Goal: Task Accomplishment & Management: Manage account settings

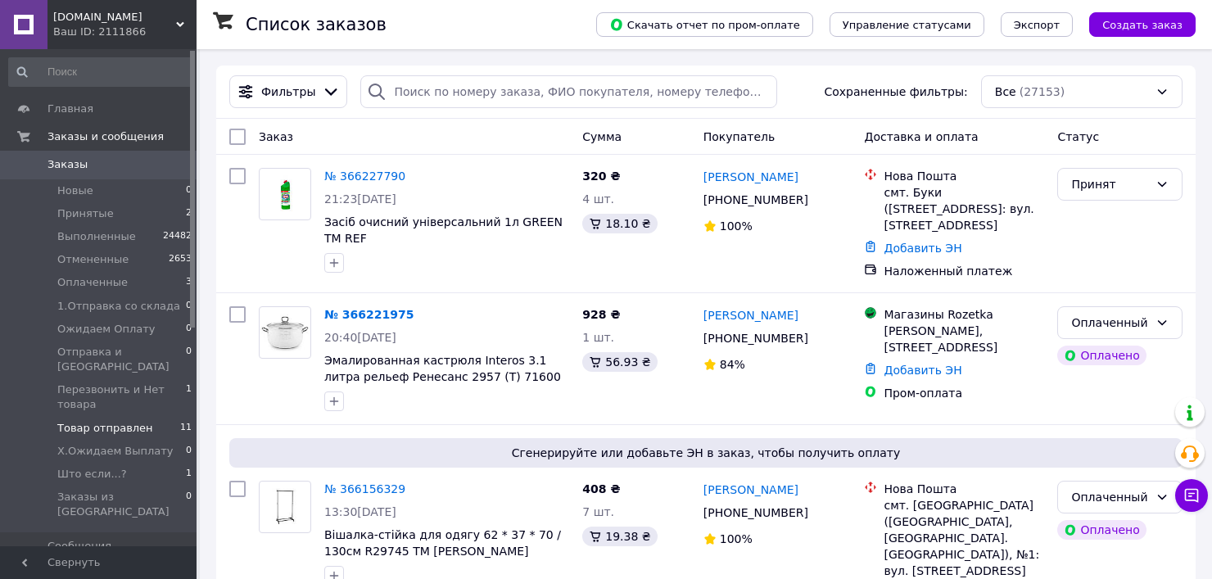
click at [164, 417] on li "Товар отправлен 11" at bounding box center [100, 428] width 201 height 23
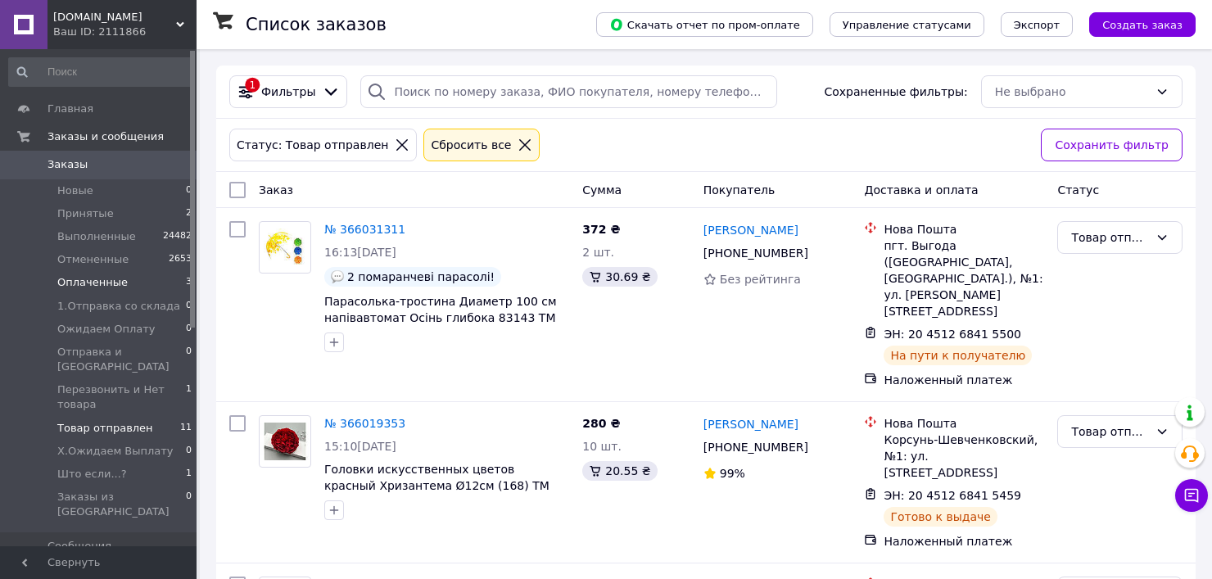
click at [146, 274] on li "Оплаченные 3" at bounding box center [100, 282] width 201 height 23
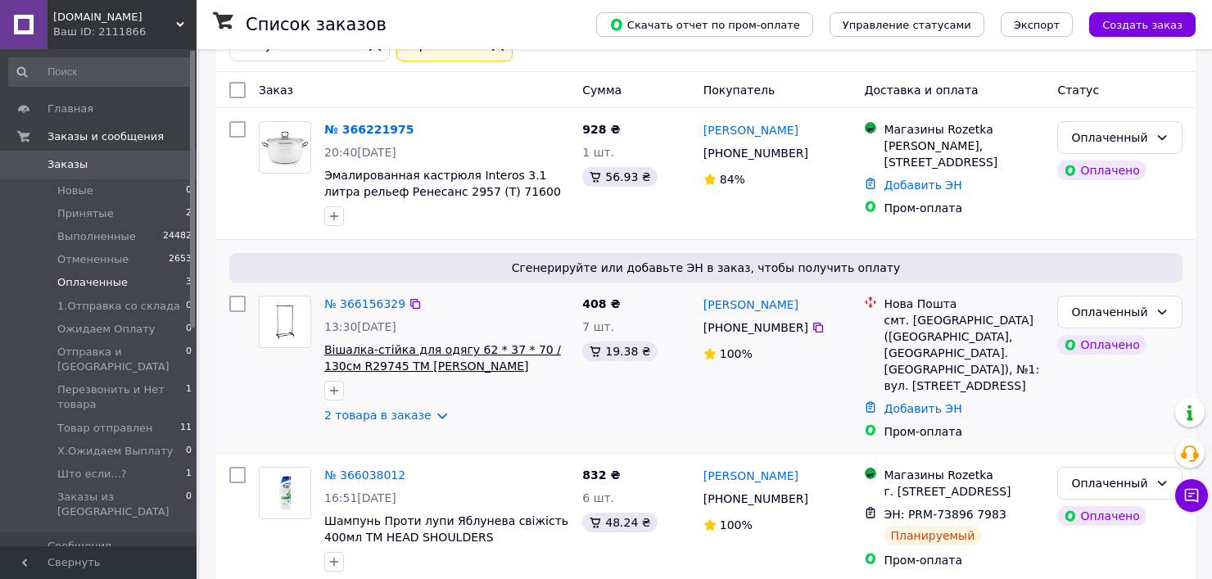
scroll to position [138, 0]
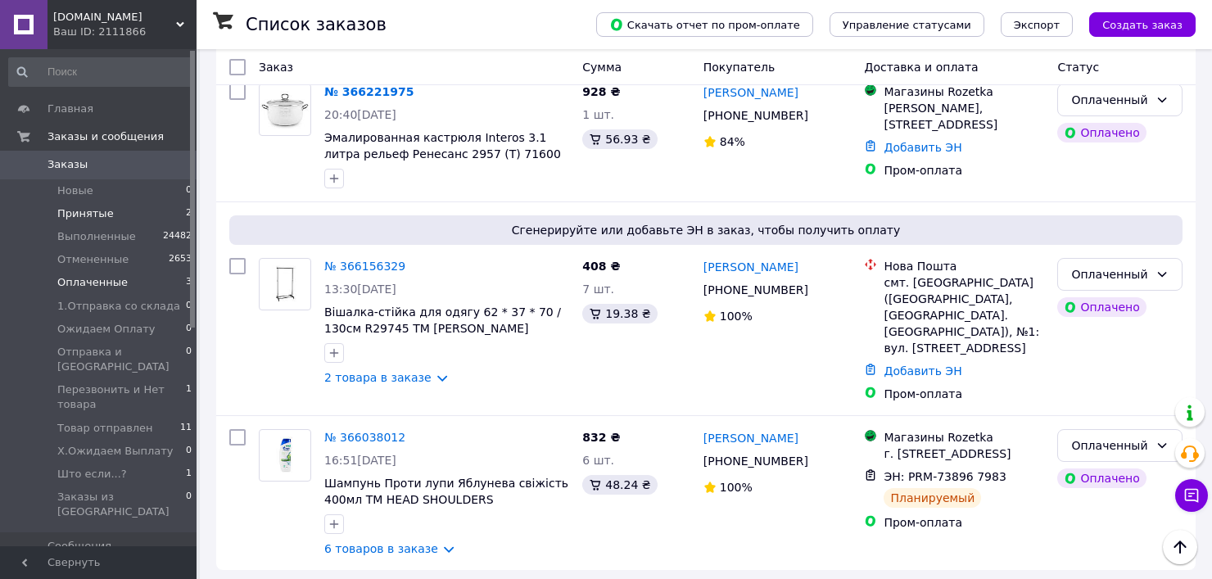
click at [138, 208] on li "Принятые 2" at bounding box center [100, 213] width 201 height 23
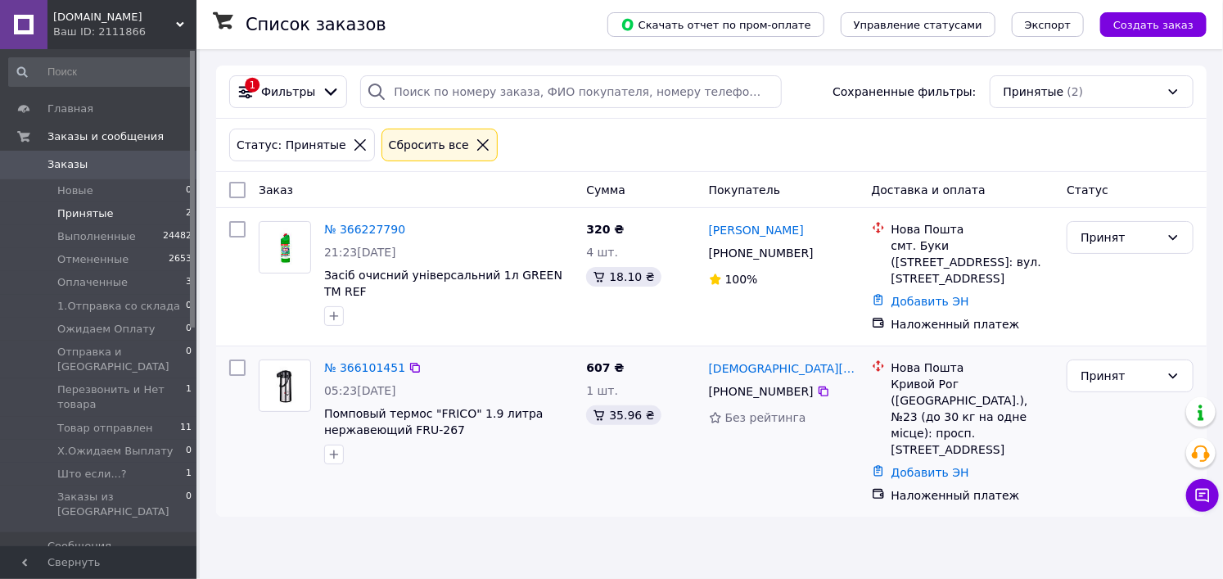
click at [373, 359] on div "№ 366101451" at bounding box center [365, 368] width 84 height 20
click at [373, 361] on link "№ 366101451" at bounding box center [364, 367] width 81 height 13
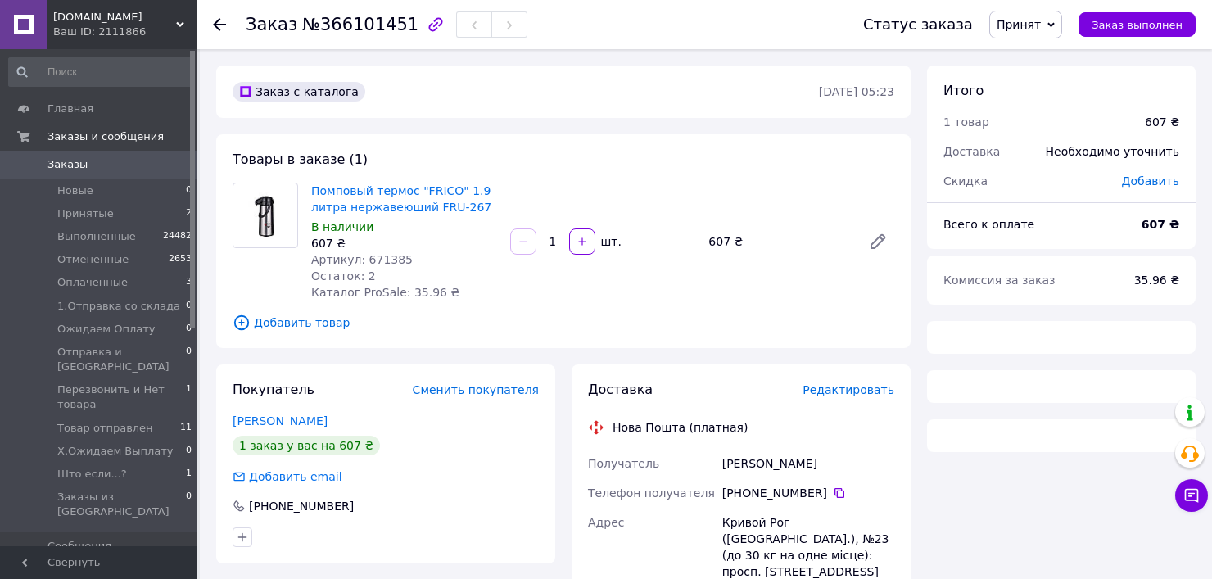
click at [377, 258] on span "Артикул: 671385" at bounding box center [362, 259] width 102 height 13
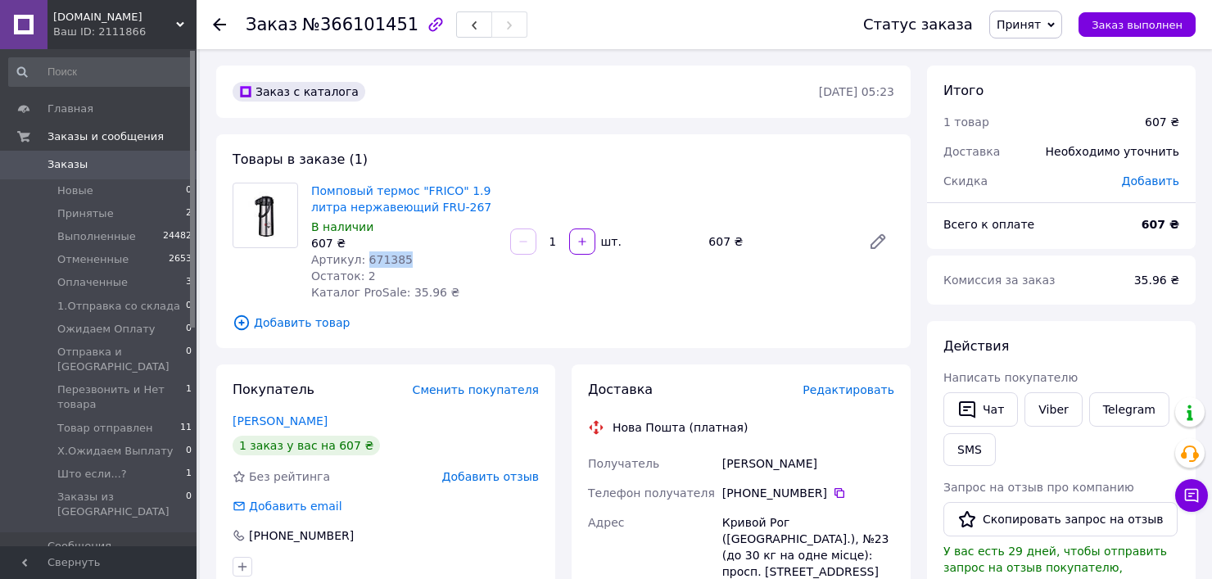
click at [377, 258] on span "Артикул: 671385" at bounding box center [362, 259] width 102 height 13
copy span "671385"
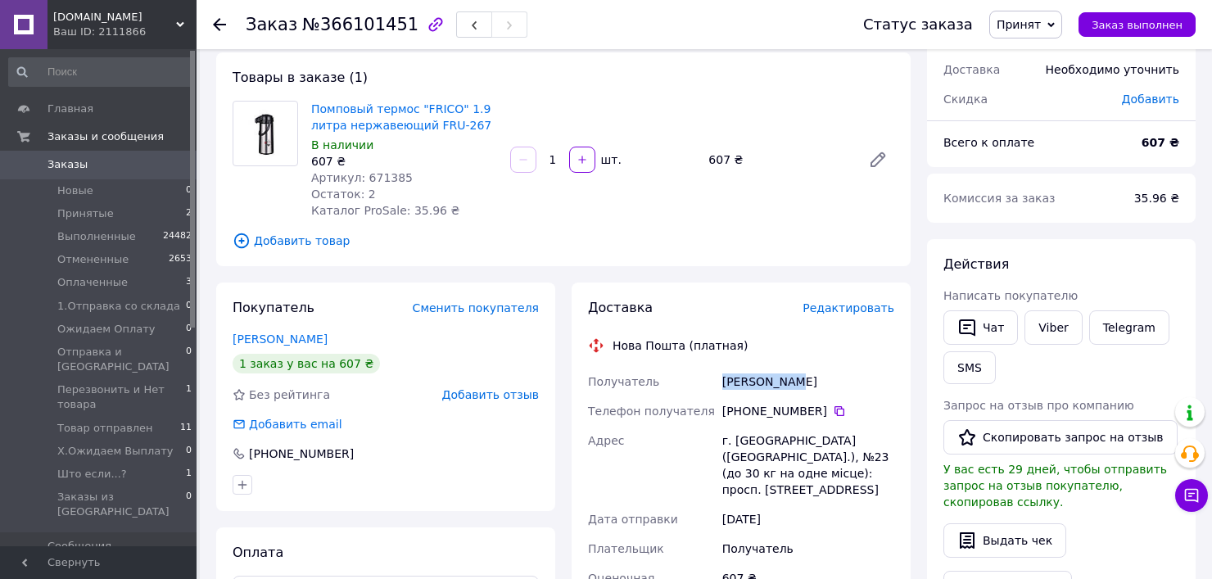
drag, startPoint x: 712, startPoint y: 373, endPoint x: 833, endPoint y: 369, distance: 120.4
click at [833, 369] on div "Получатель Уманец Таня Телефон получателя +380 98 243 44 19   Адрес г. Кривой Р…" at bounding box center [741, 573] width 313 height 413
copy div "Получатель Уманец Таня"
drag, startPoint x: 817, startPoint y: 412, endPoint x: 753, endPoint y: 412, distance: 63.9
click at [753, 412] on div "+380 98 243 44 19" at bounding box center [808, 411] width 172 height 16
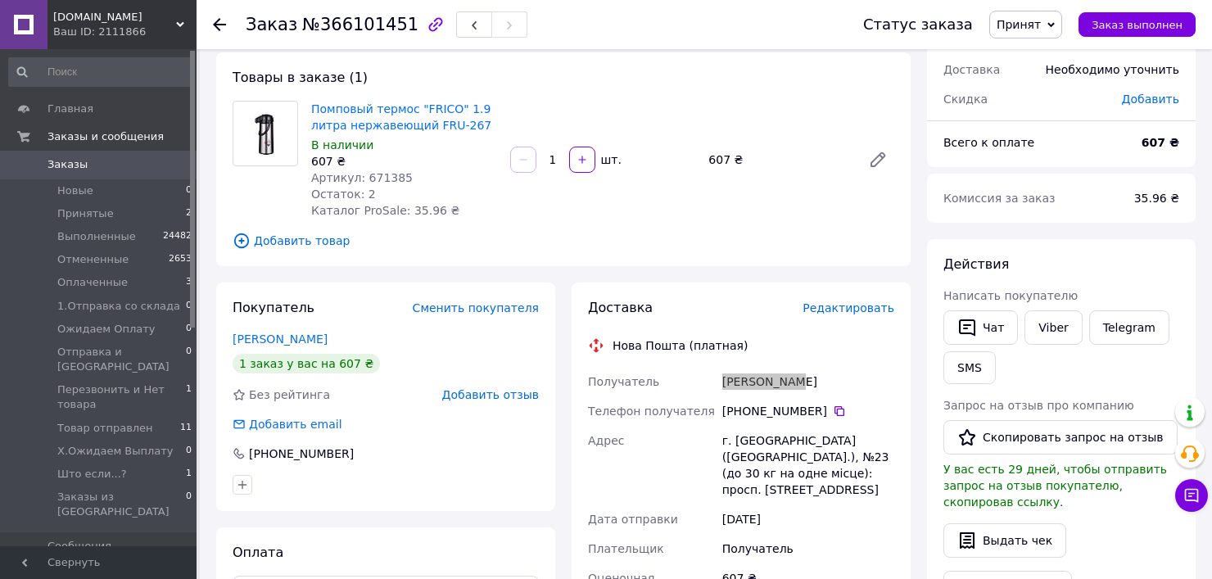
copy div "98 243 44 19"
click at [131, 213] on li "Принятые 2" at bounding box center [100, 213] width 201 height 23
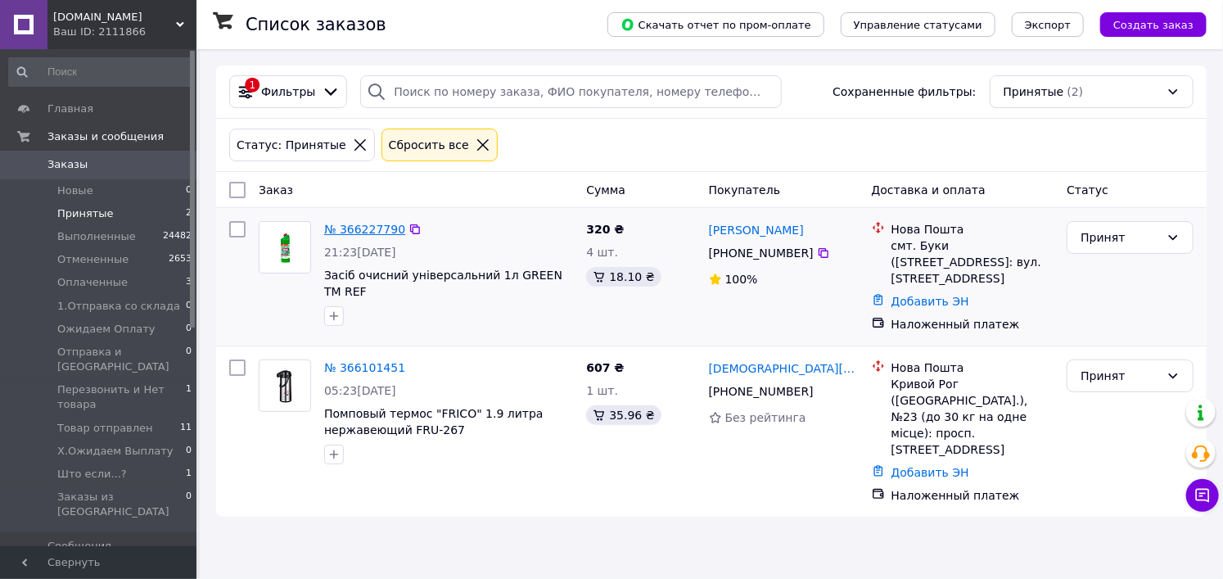
click at [371, 233] on link "№ 366227790" at bounding box center [364, 229] width 81 height 13
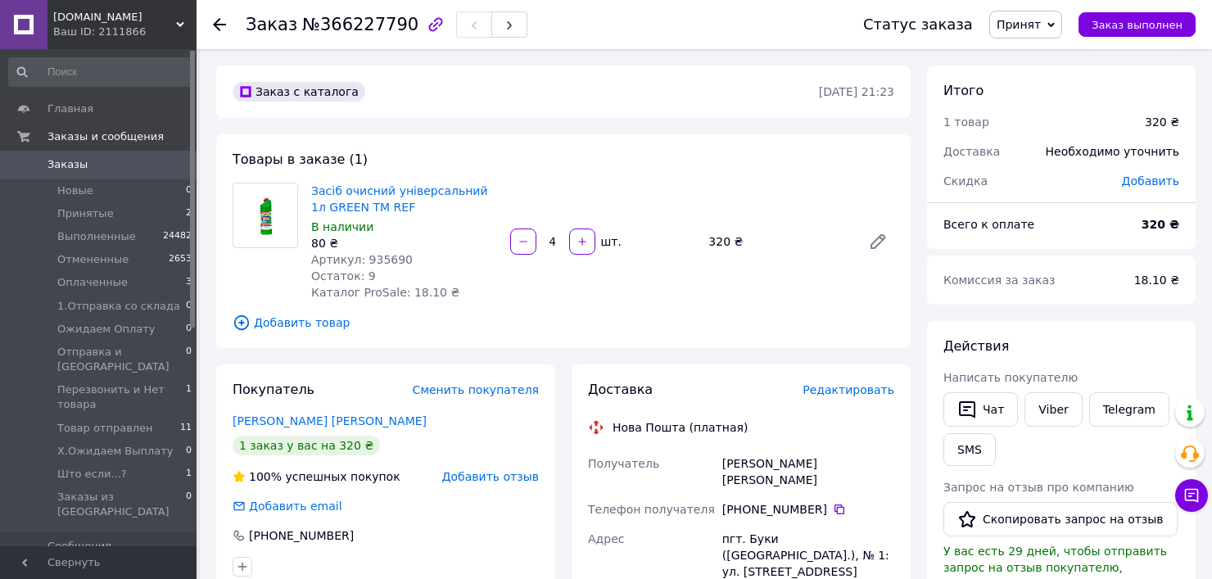
click at [374, 261] on span "Артикул: 935690" at bounding box center [362, 259] width 102 height 13
copy span "935690"
drag, startPoint x: 720, startPoint y: 464, endPoint x: 883, endPoint y: 459, distance: 163.0
click at [884, 459] on div "Василівецький Володимир" at bounding box center [808, 472] width 179 height 46
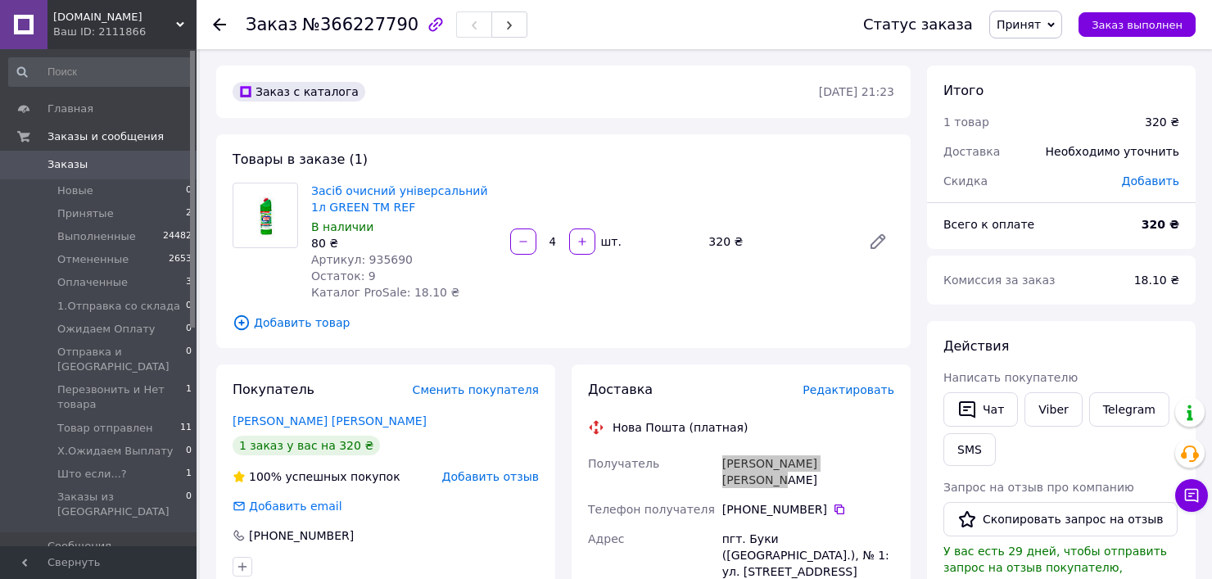
copy div "Василівецький Володимир"
drag, startPoint x: 814, startPoint y: 491, endPoint x: 754, endPoint y: 499, distance: 60.3
click at [754, 501] on div "+380 63 121 07 49" at bounding box center [808, 509] width 172 height 16
copy div "63 121 07 49"
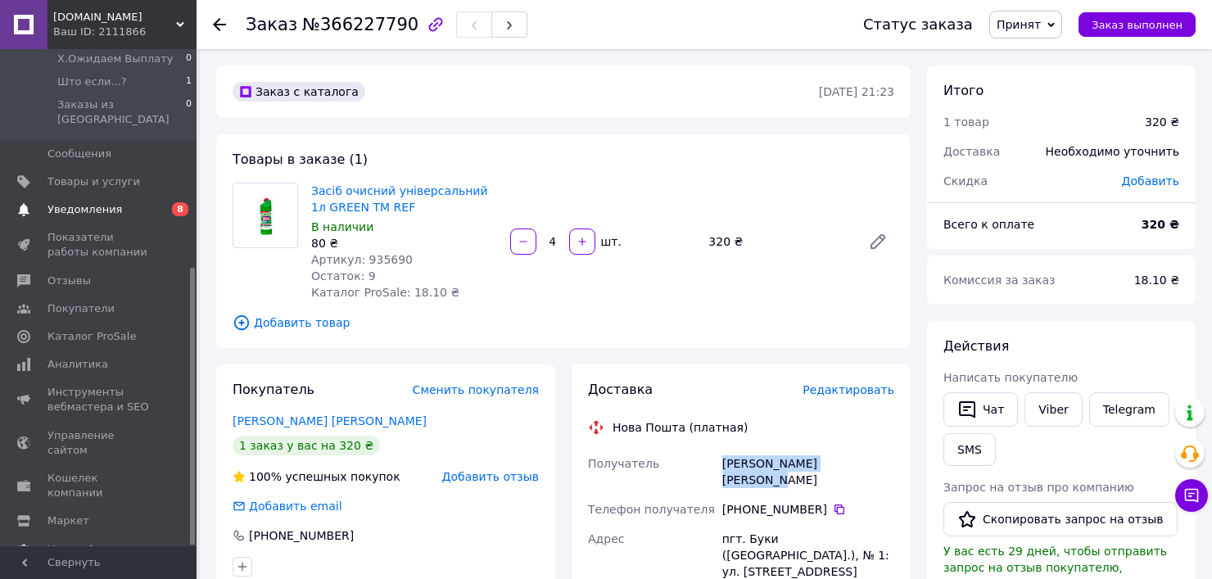
click at [137, 196] on link "Уведомления 0 8" at bounding box center [100, 210] width 201 height 28
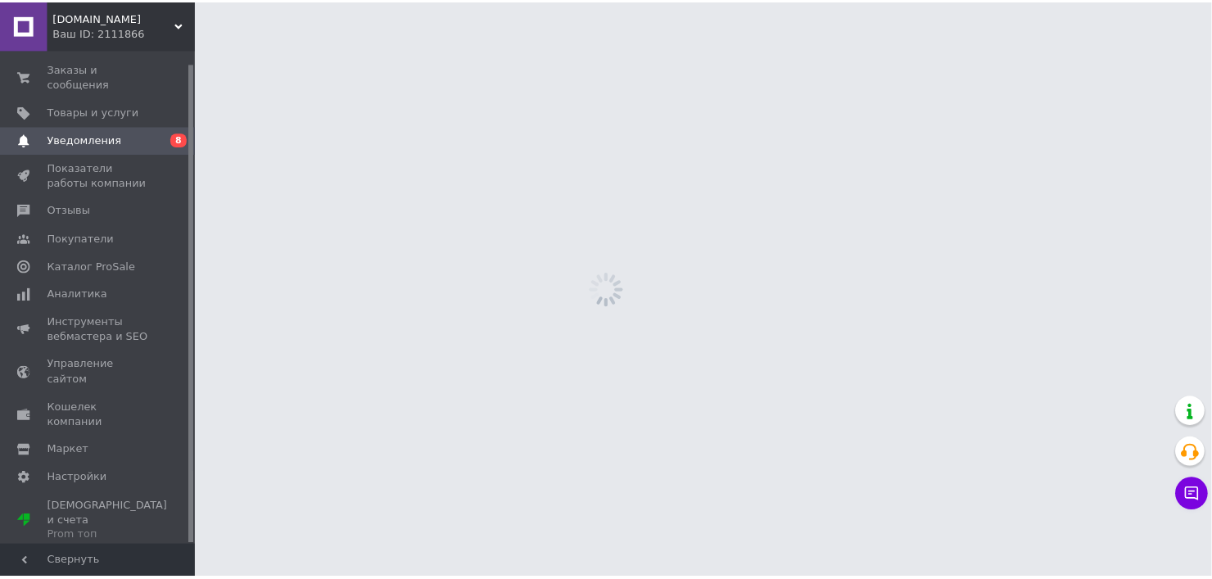
scroll to position [13, 0]
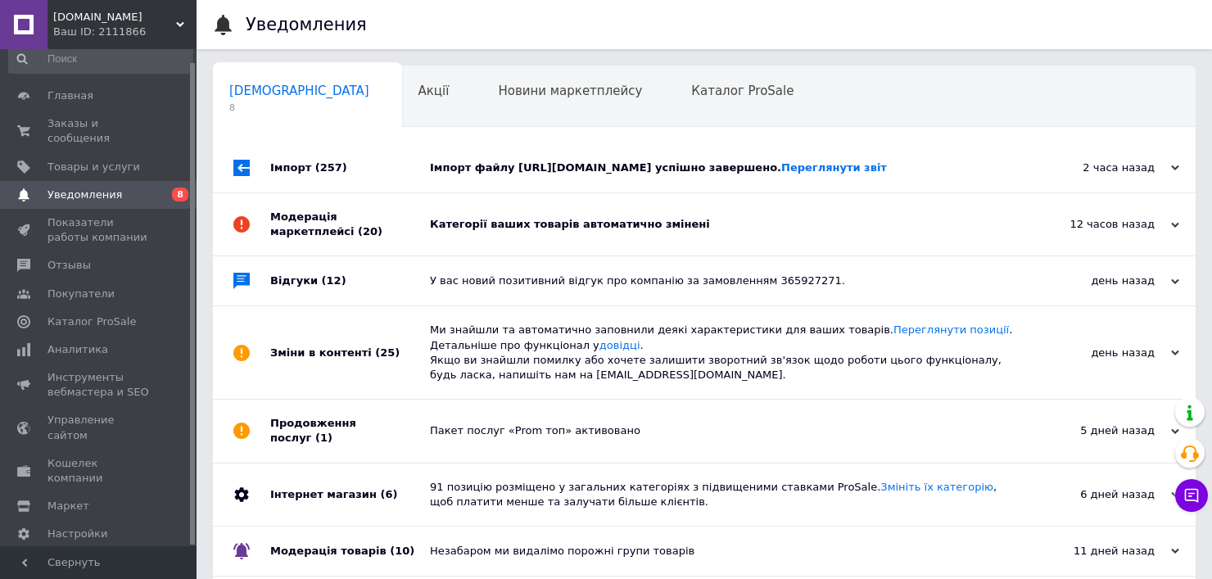
click at [470, 246] on div "Категорії ваших товарів автоматично змінені" at bounding box center [722, 224] width 585 height 62
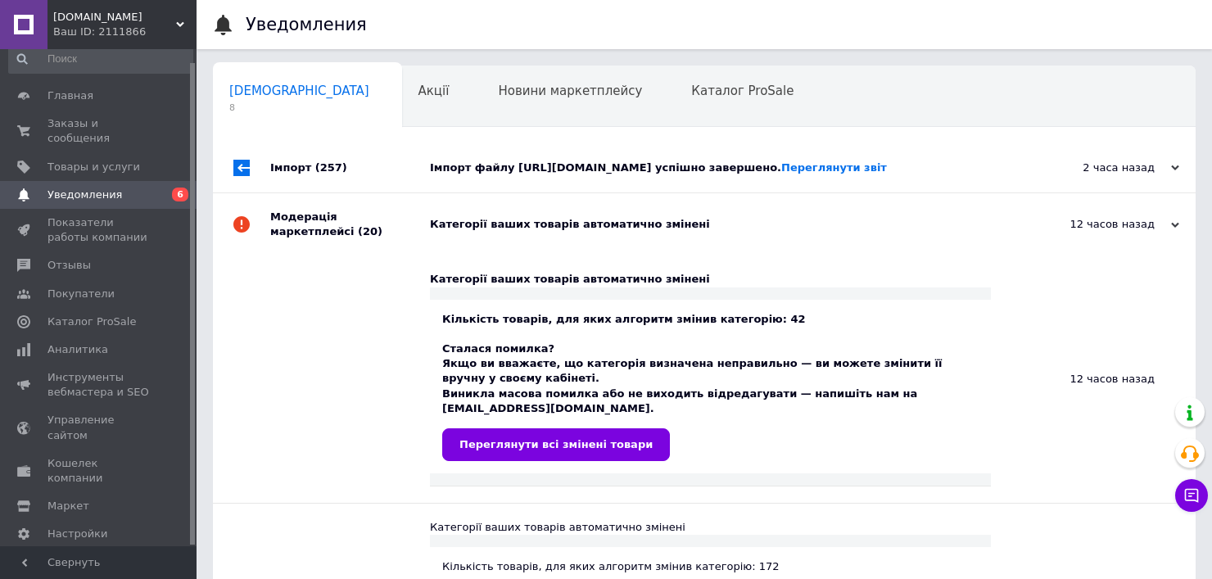
click at [470, 246] on div "Категорії ваших товарів автоматично змінені" at bounding box center [722, 224] width 585 height 62
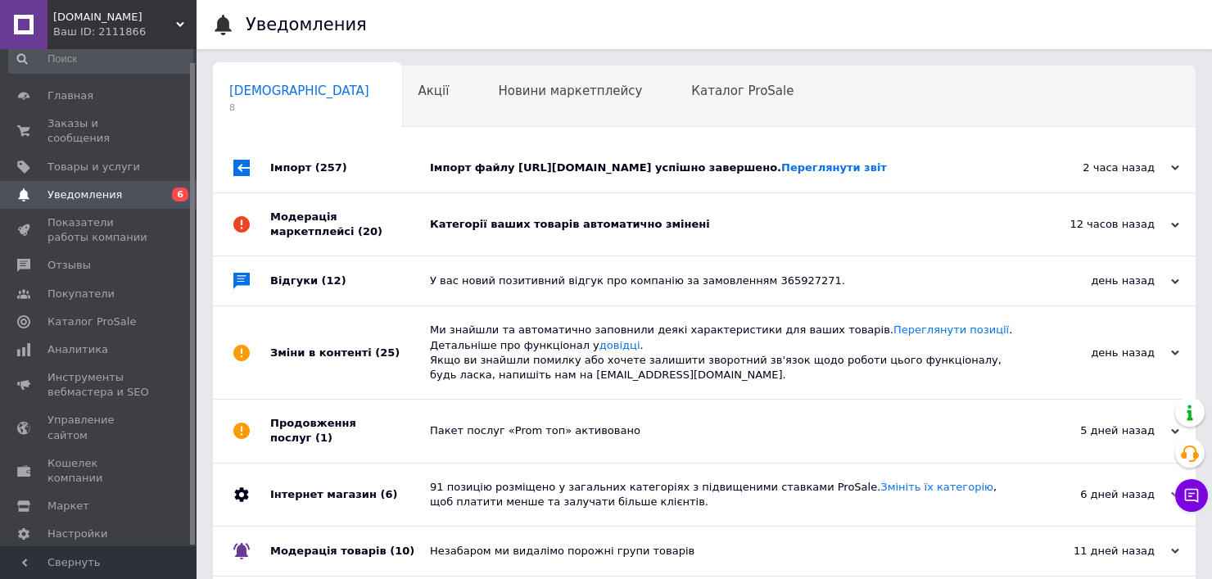
click at [454, 163] on div "Імпорт файлу https://stozhary.net.ua/api/drop/margin-wholesale/fppXdMVp4xiVEvrp…" at bounding box center [722, 167] width 585 height 15
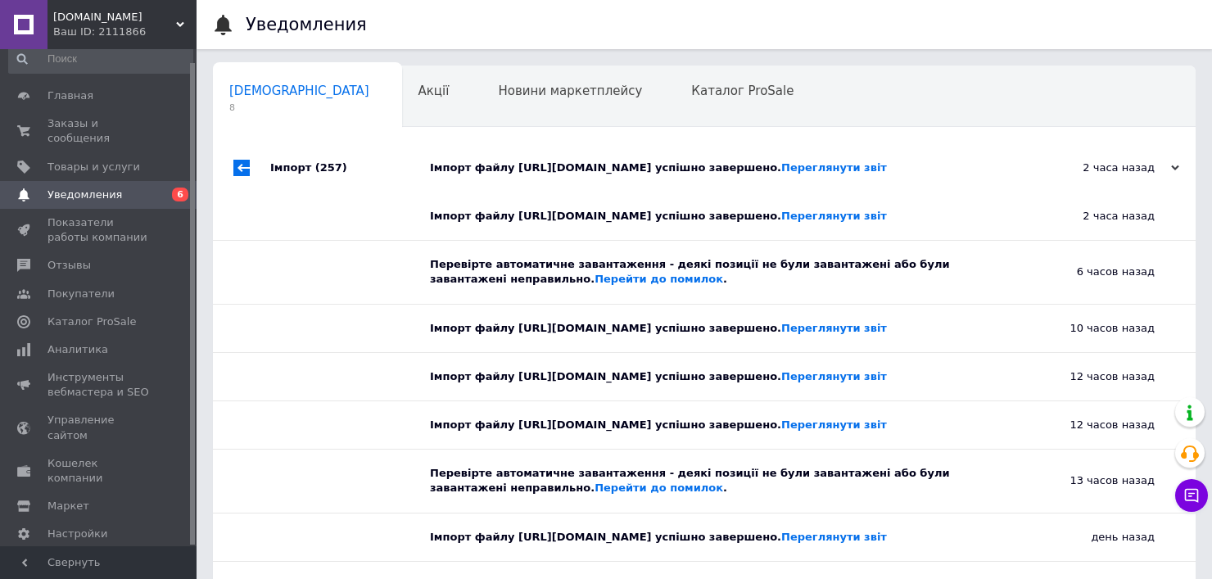
click at [454, 163] on div "Імпорт файлу https://stozhary.net.ua/api/drop/margin-wholesale/fppXdMVp4xiVEvrp…" at bounding box center [722, 167] width 585 height 15
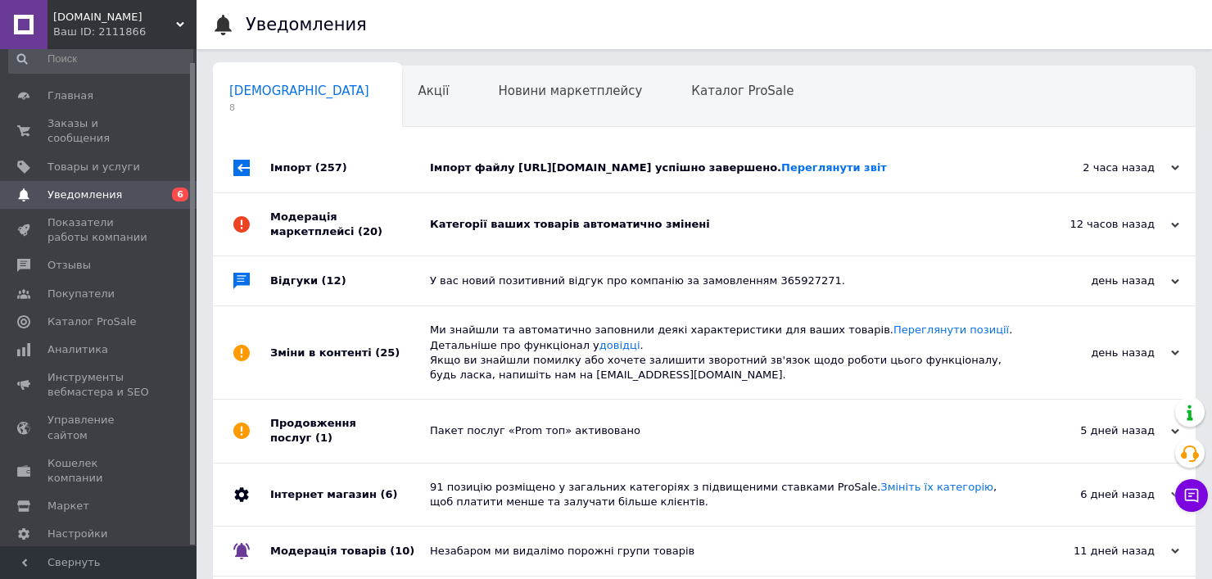
click at [485, 288] on div "У вас новий позитивний відгук про компанію за замовленням 365927271." at bounding box center [722, 280] width 585 height 15
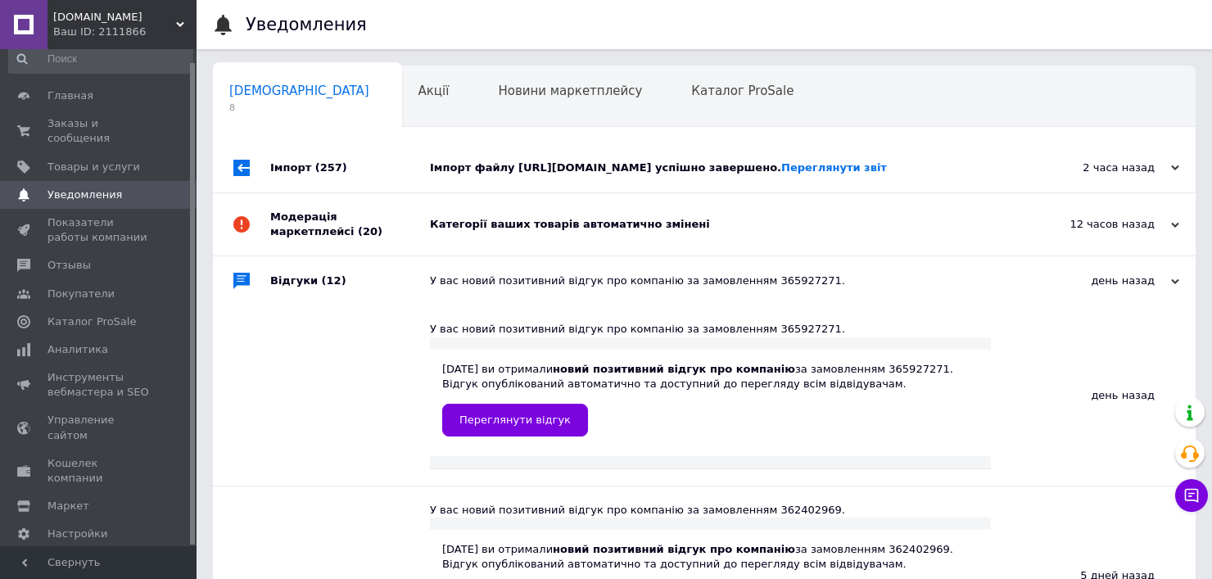
click at [485, 288] on div "У вас новий позитивний відгук про компанію за замовленням 365927271." at bounding box center [722, 280] width 585 height 15
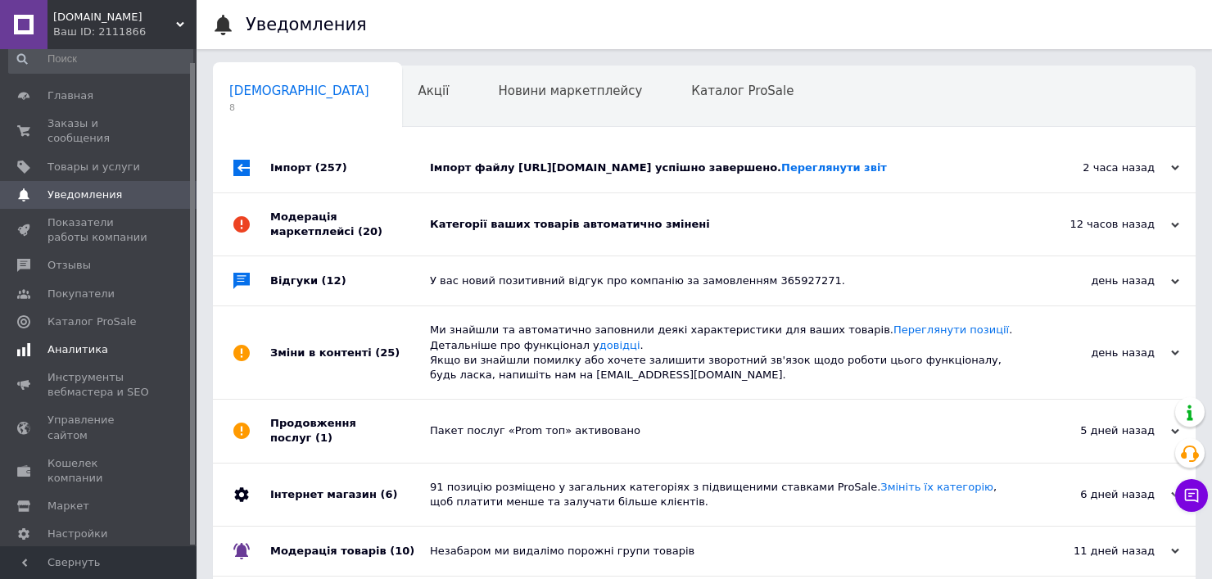
click at [117, 342] on span "Аналитика" at bounding box center [99, 349] width 104 height 15
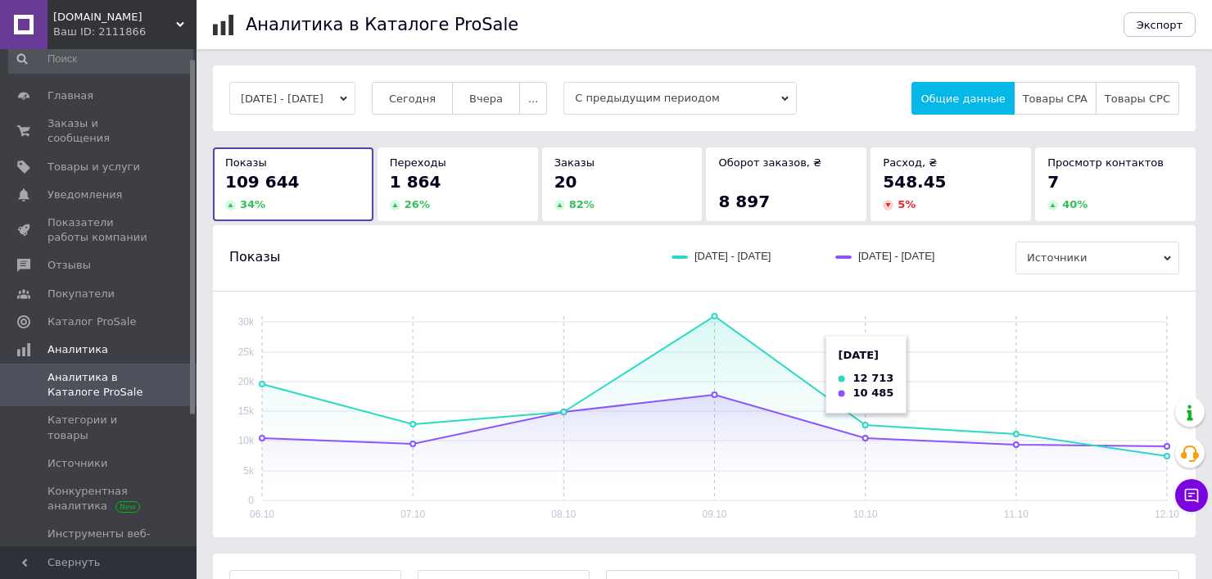
scroll to position [164, 0]
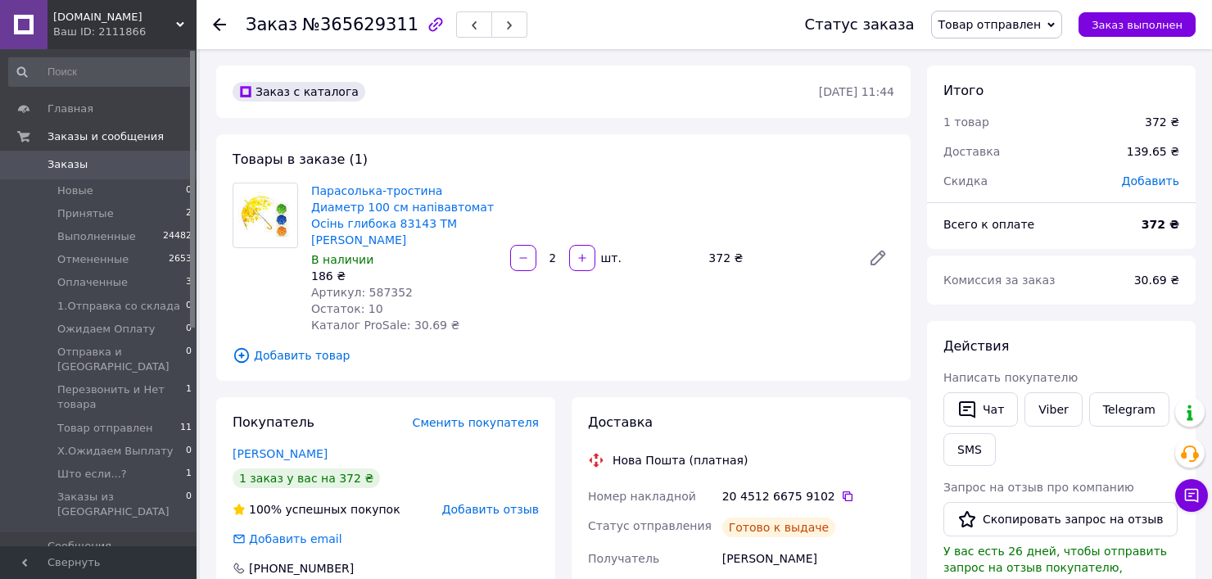
click at [1167, 330] on div "Действия Написать покупателю   Чат Viber Telegram SMS Запрос на отзыв про компа…" at bounding box center [1061, 553] width 269 height 464
click at [1058, 415] on link "Viber" at bounding box center [1052, 409] width 57 height 34
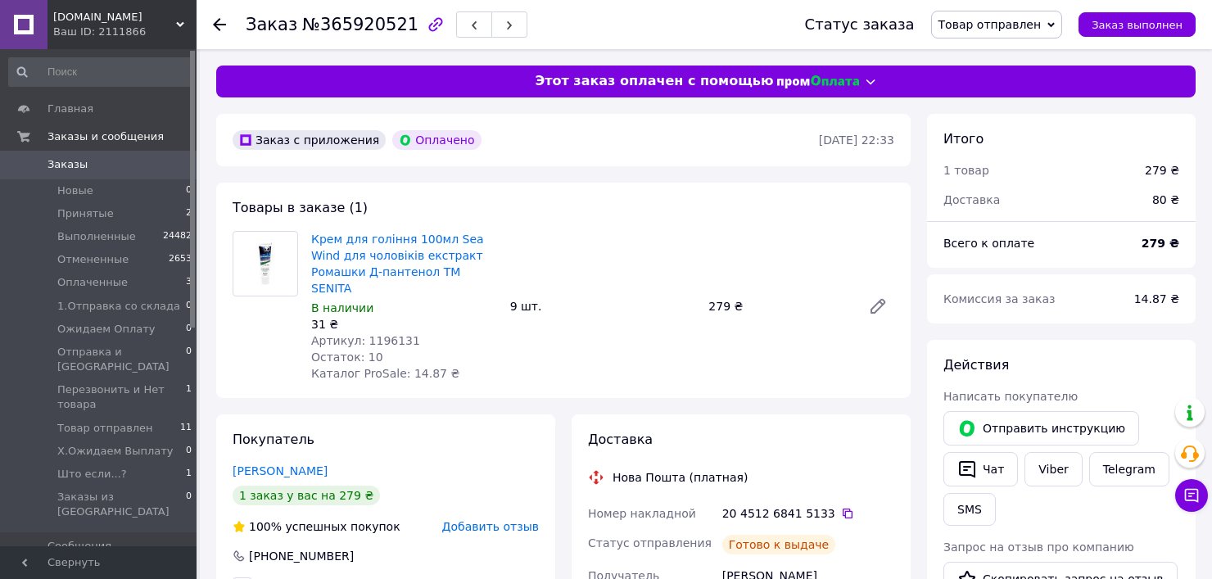
click at [1046, 471] on link "Viber" at bounding box center [1052, 469] width 57 height 34
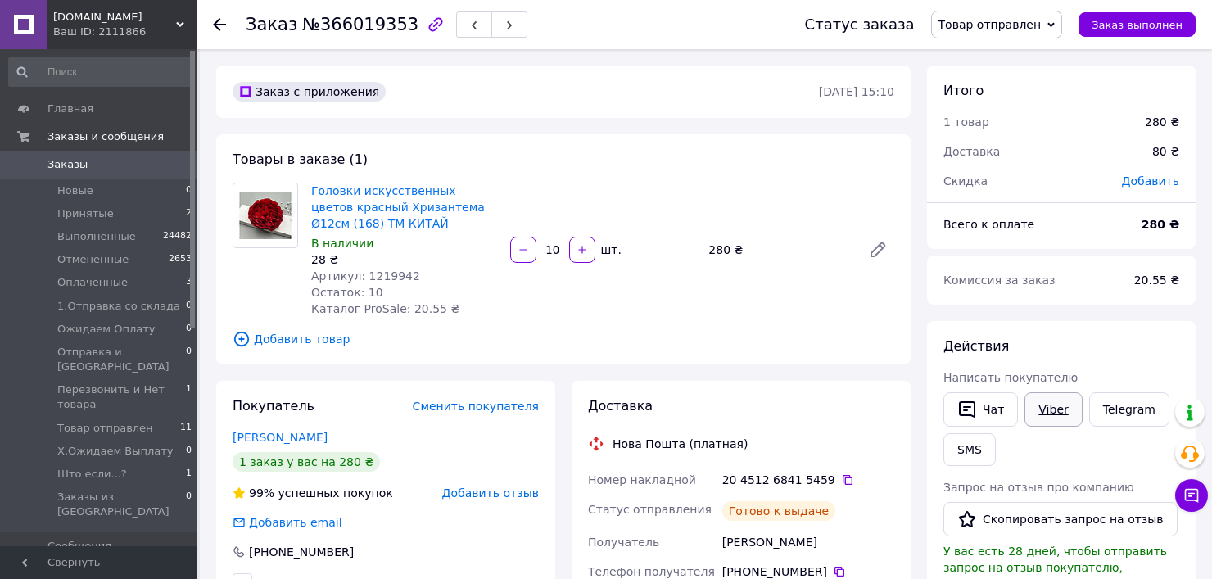
click at [1039, 408] on link "Viber" at bounding box center [1052, 409] width 57 height 34
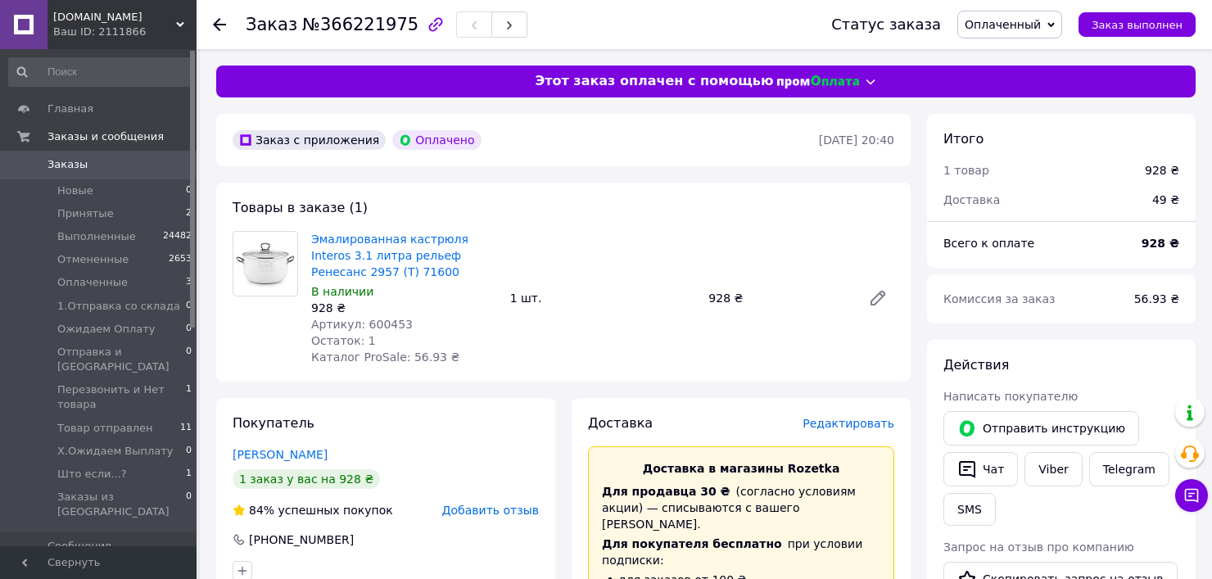
click at [375, 323] on span "Артикул: 600453" at bounding box center [362, 324] width 102 height 13
copy span "600453"
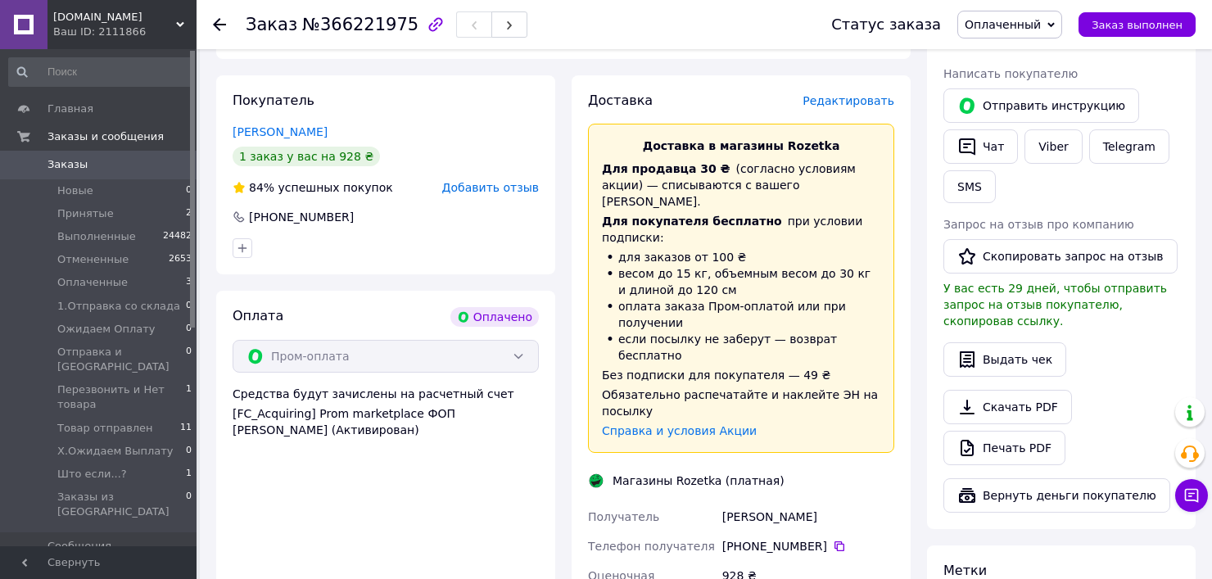
scroll to position [328, 0]
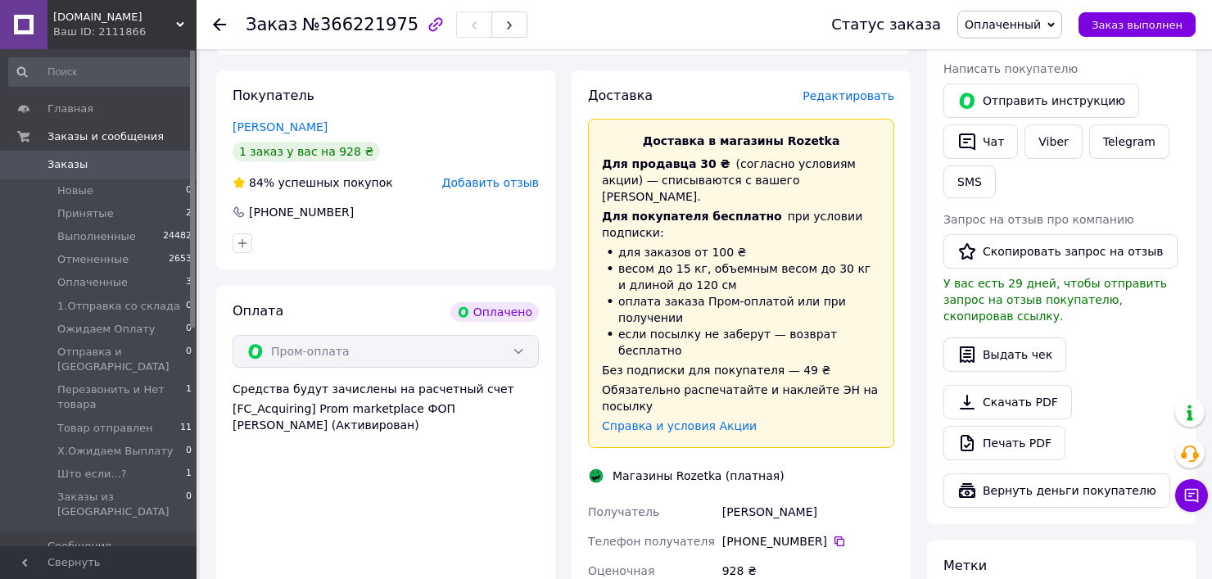
drag, startPoint x: 716, startPoint y: 462, endPoint x: 814, endPoint y: 454, distance: 98.5
copy div "Получатель [PERSON_NAME]"
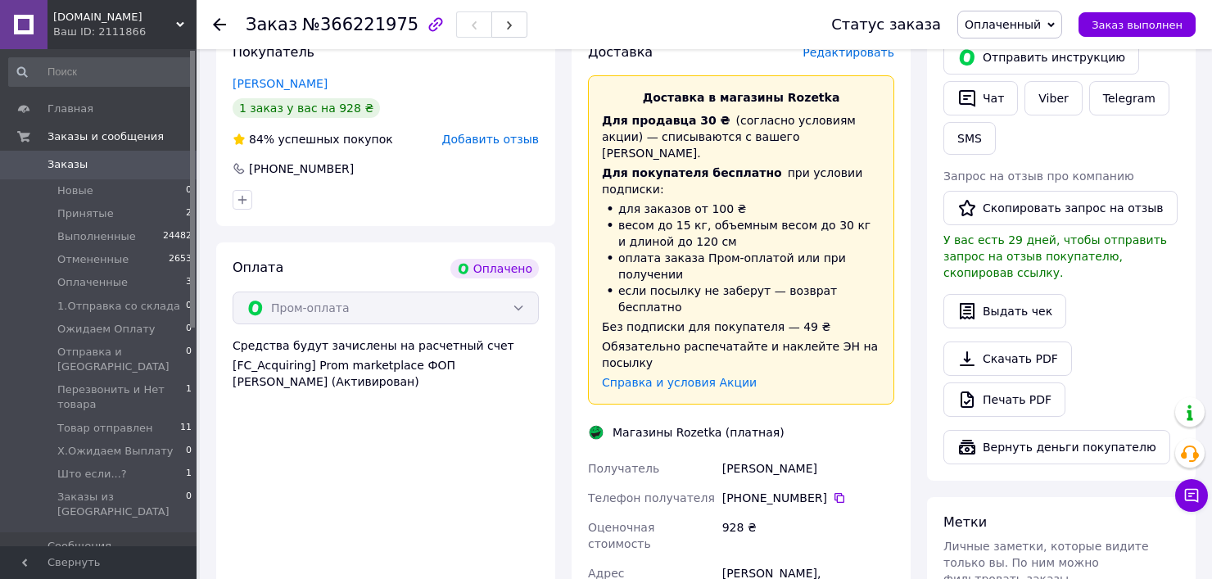
scroll to position [409, 0]
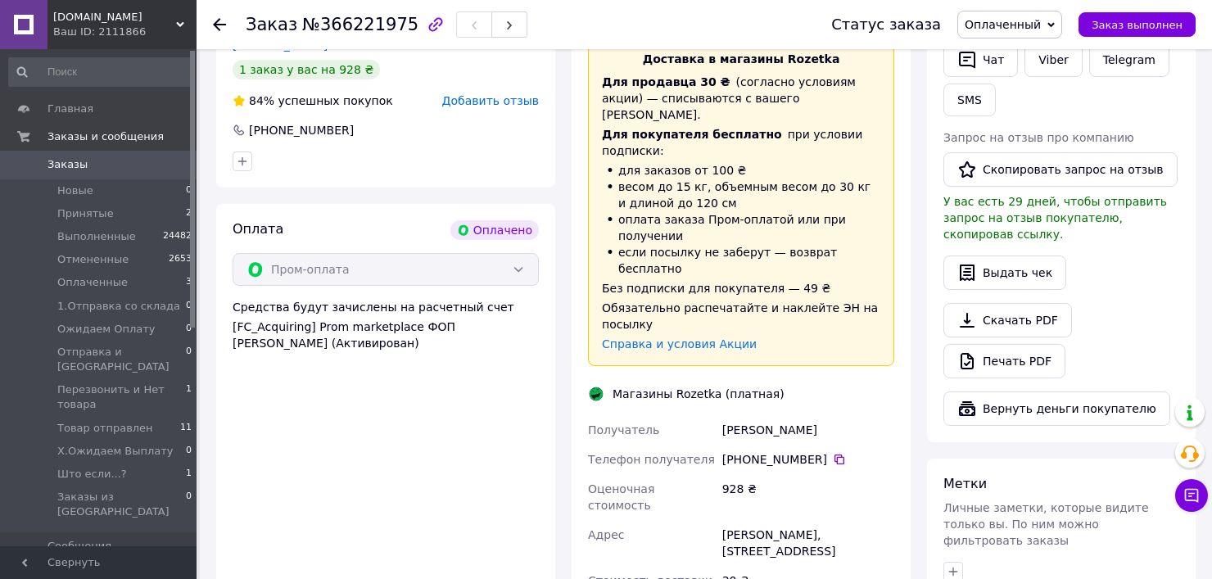
drag, startPoint x: 816, startPoint y: 401, endPoint x: 753, endPoint y: 402, distance: 62.2
click at [753, 451] on div "[PHONE_NUMBER]" at bounding box center [808, 459] width 172 height 16
copy div "97 826 09 27"
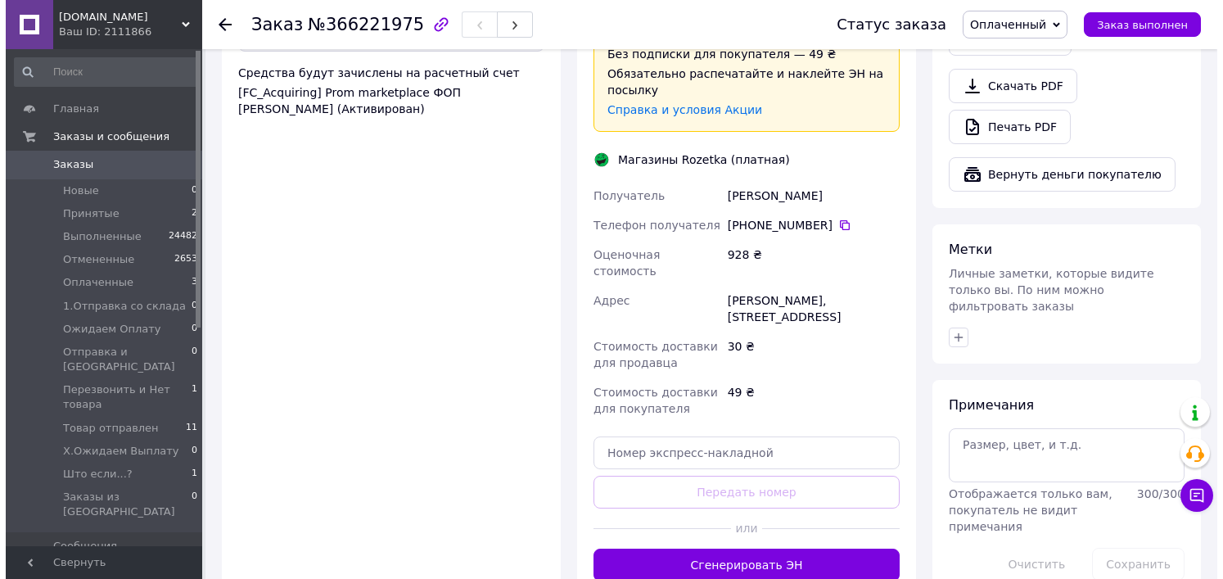
scroll to position [655, 0]
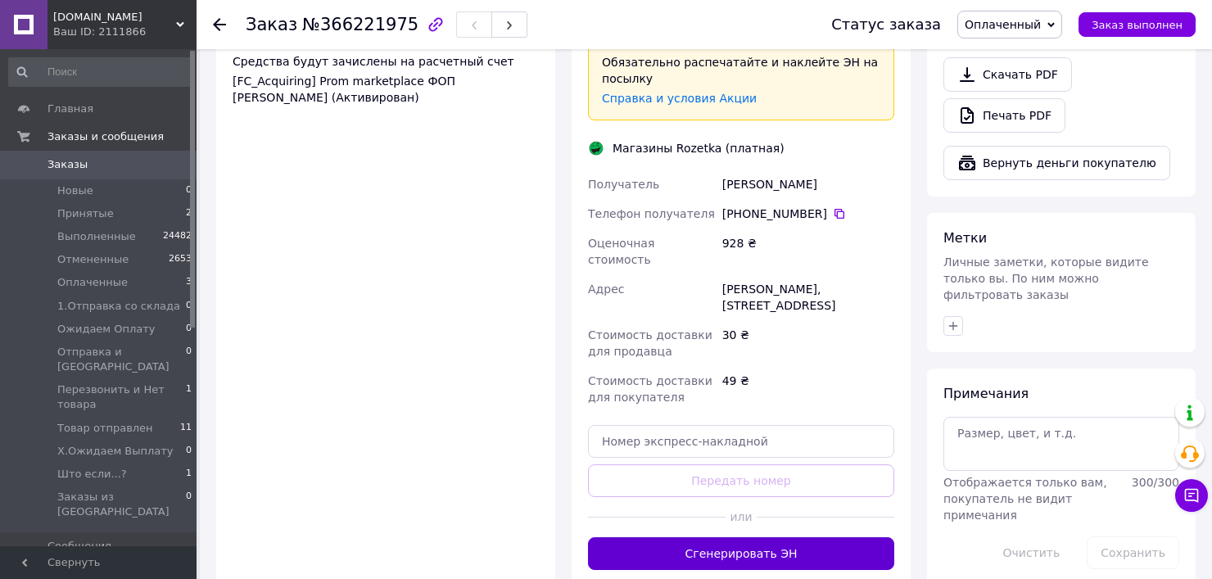
click at [834, 537] on button "Сгенерировать ЭН" at bounding box center [741, 553] width 306 height 33
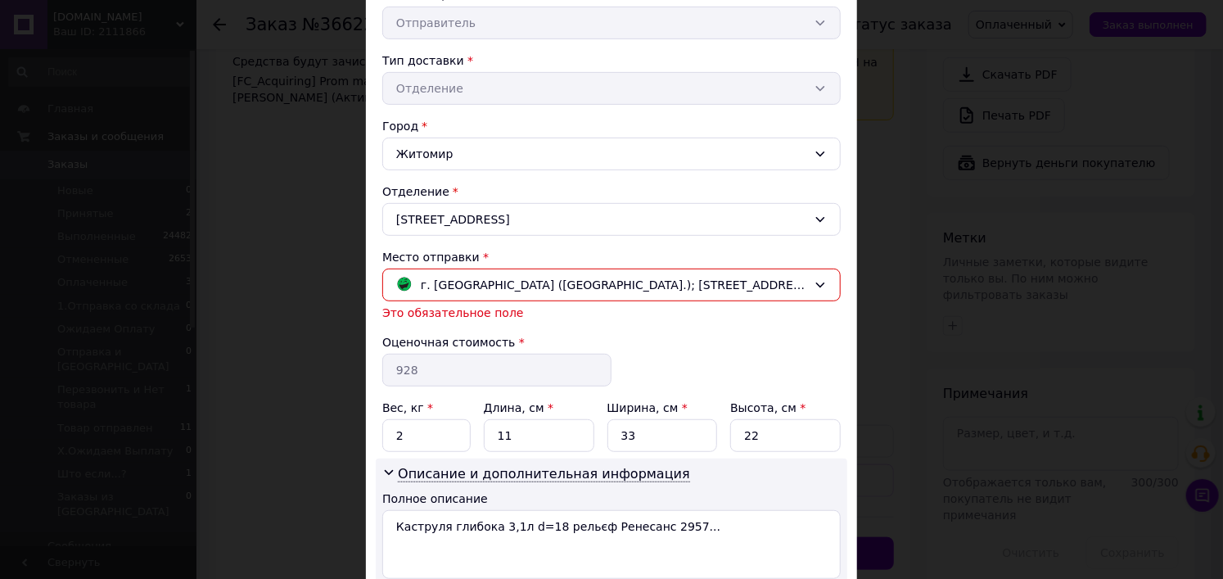
scroll to position [452, 0]
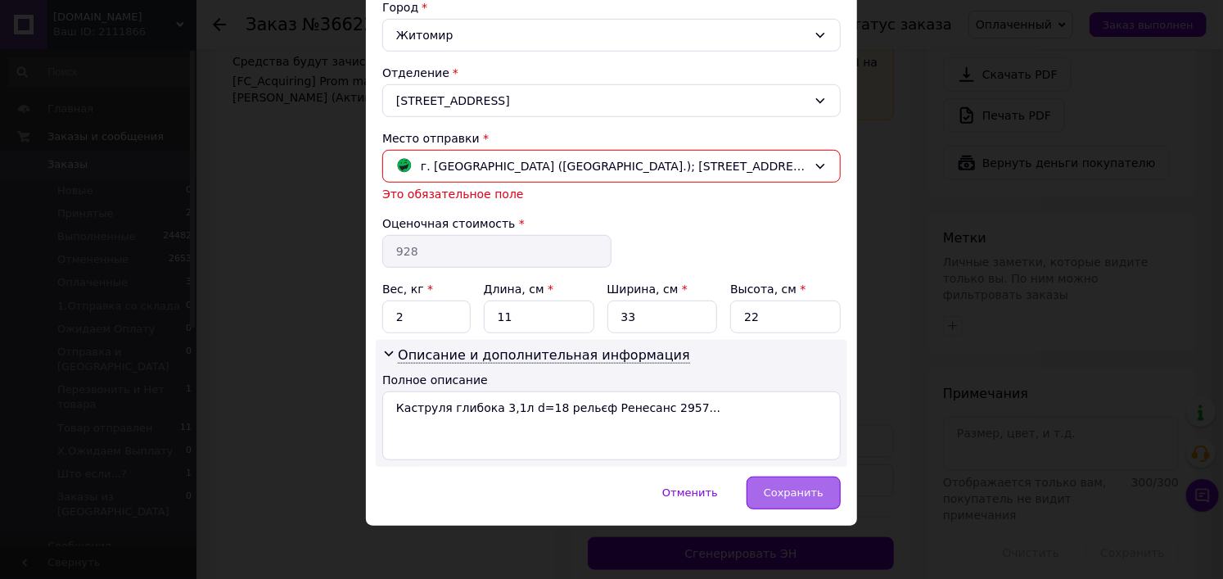
click at [818, 490] on span "Сохранить" at bounding box center [794, 492] width 60 height 12
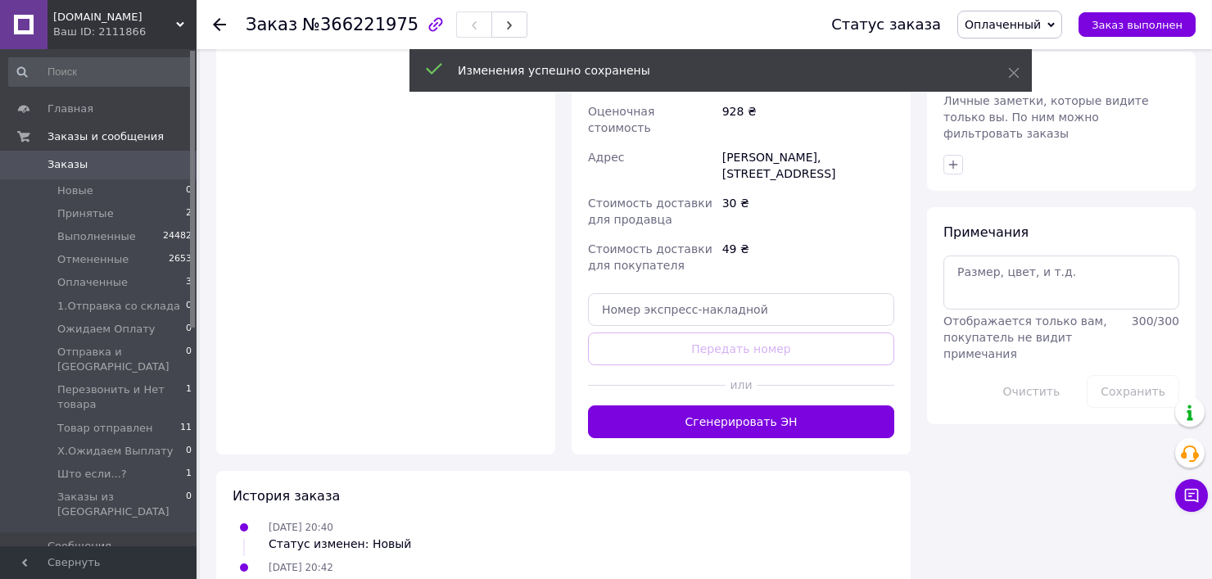
scroll to position [789, 0]
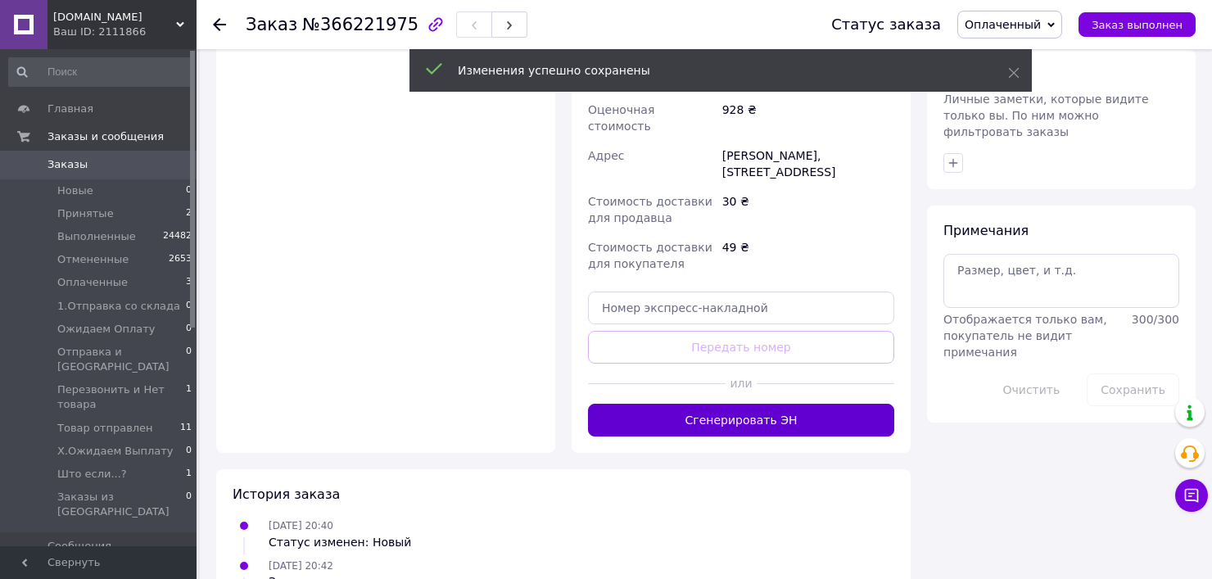
click at [768, 404] on button "Сгенерировать ЭН" at bounding box center [741, 420] width 306 height 33
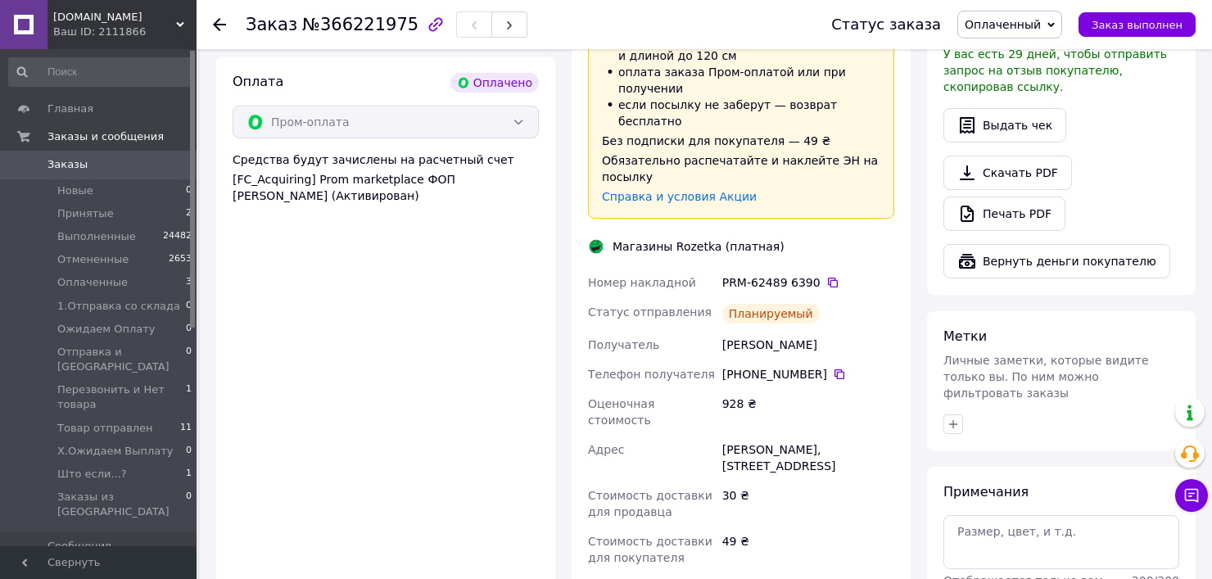
scroll to position [585, 0]
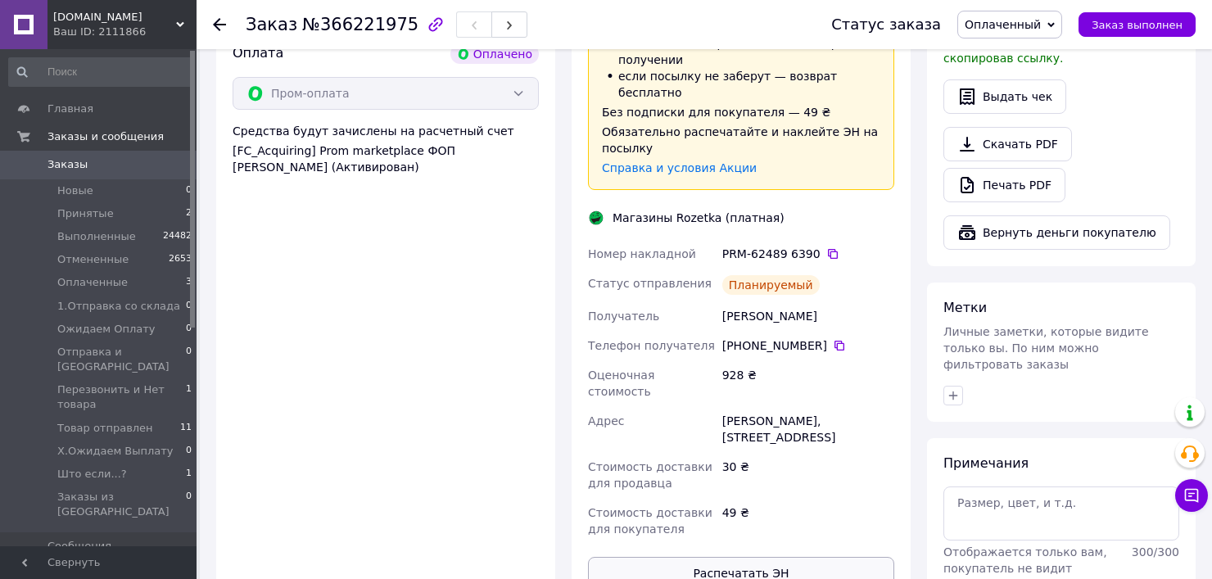
click at [778, 557] on button "Распечатать ЭН" at bounding box center [741, 573] width 306 height 33
click at [826, 247] on icon at bounding box center [832, 253] width 13 height 13
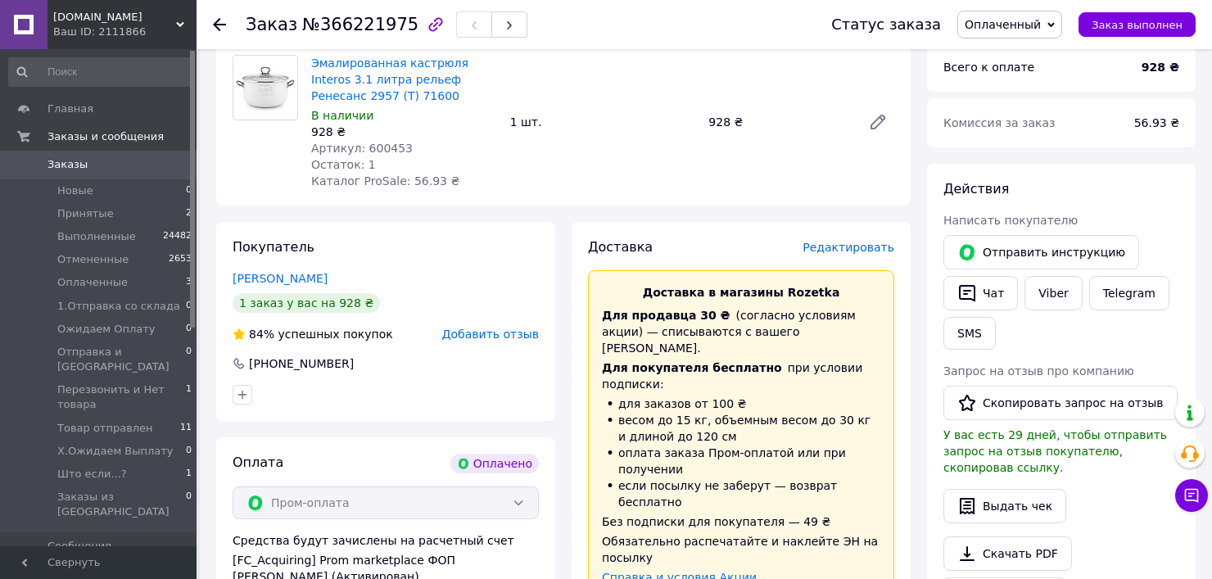
scroll to position [0, 0]
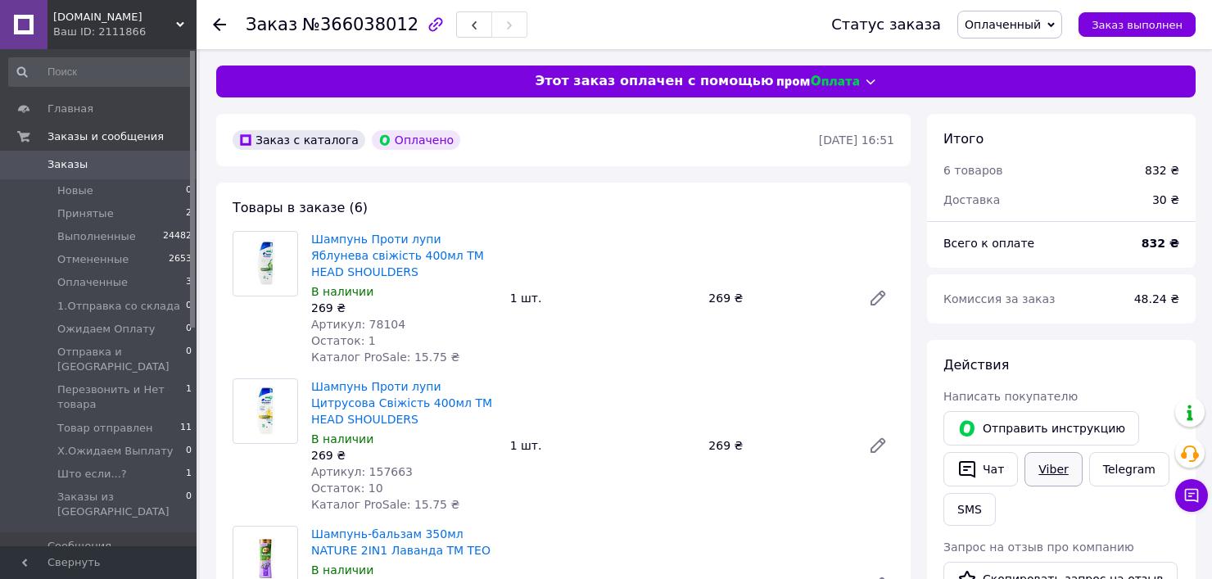
click at [1059, 477] on link "Viber" at bounding box center [1052, 469] width 57 height 34
